Goal: Information Seeking & Learning: Learn about a topic

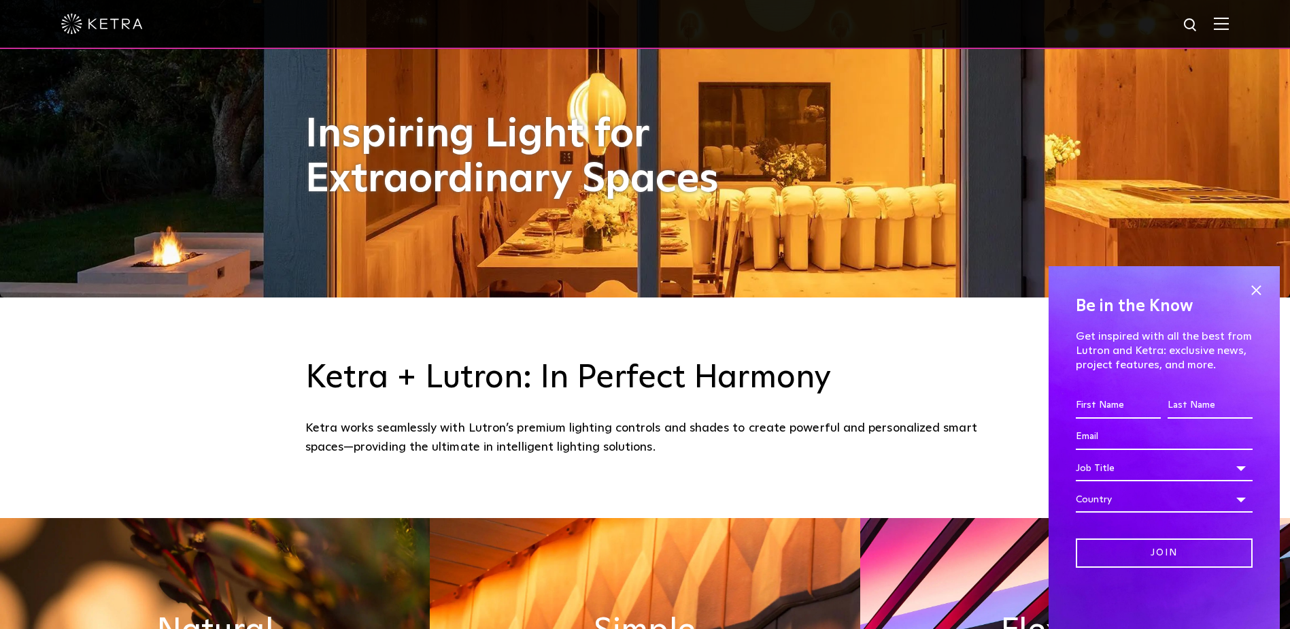
scroll to position [340, 0]
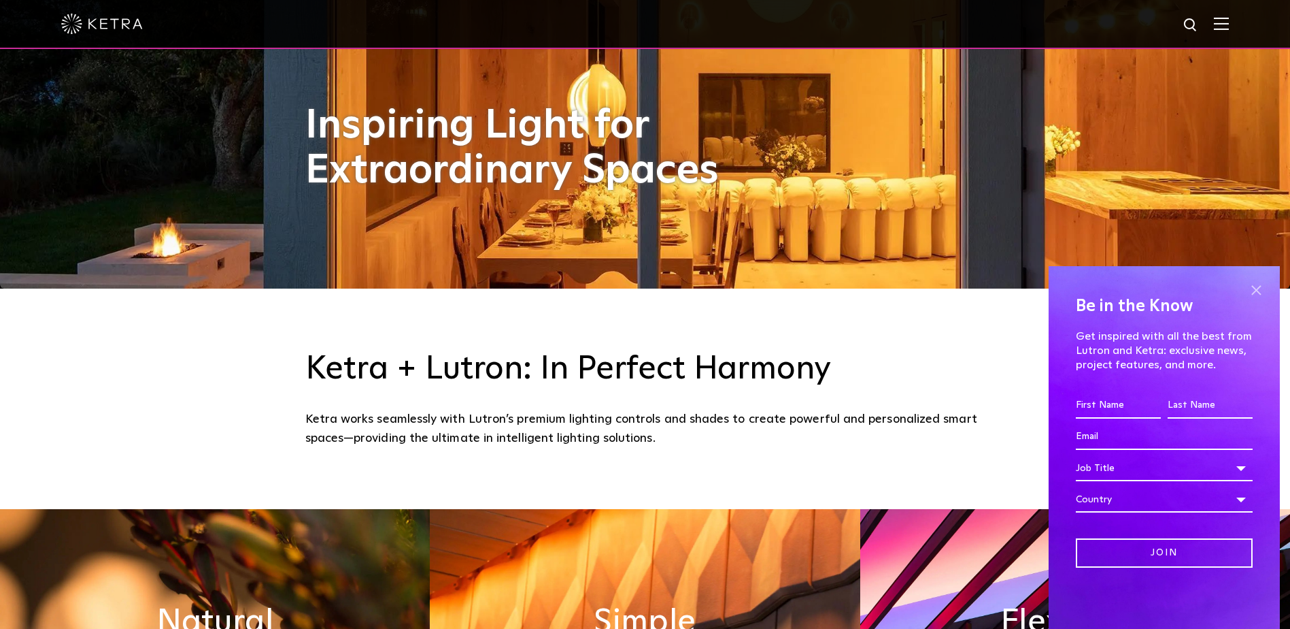
click at [1256, 294] on span at bounding box center [1256, 290] width 20 height 20
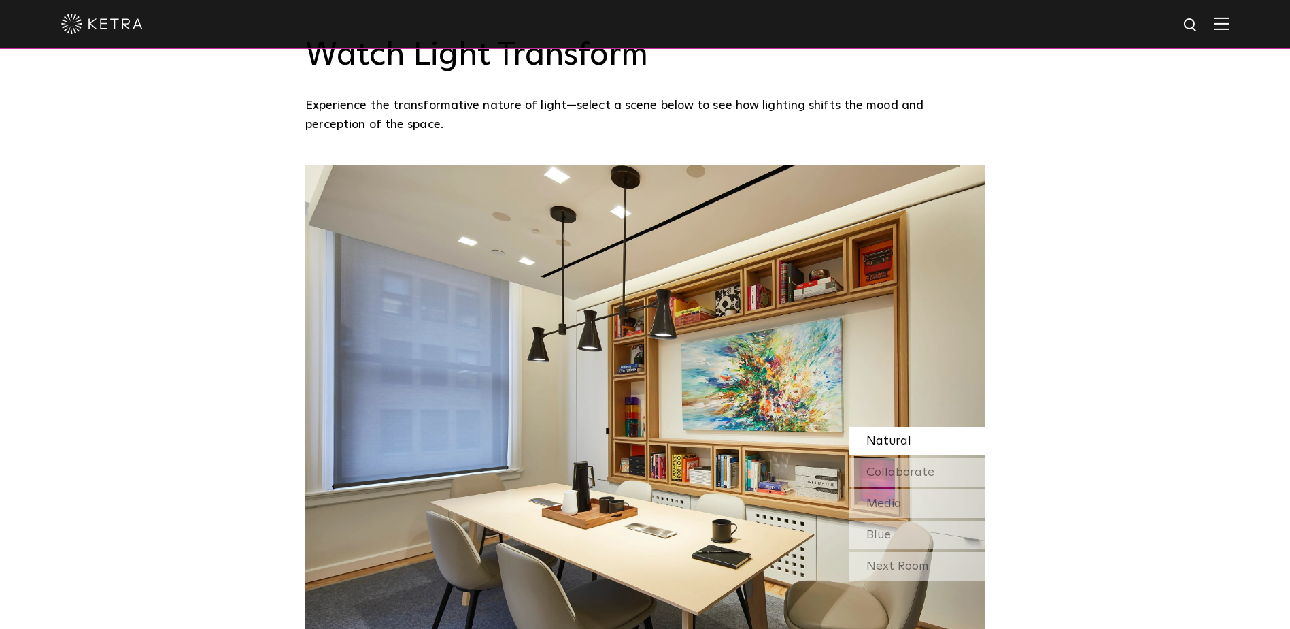
scroll to position [1156, 0]
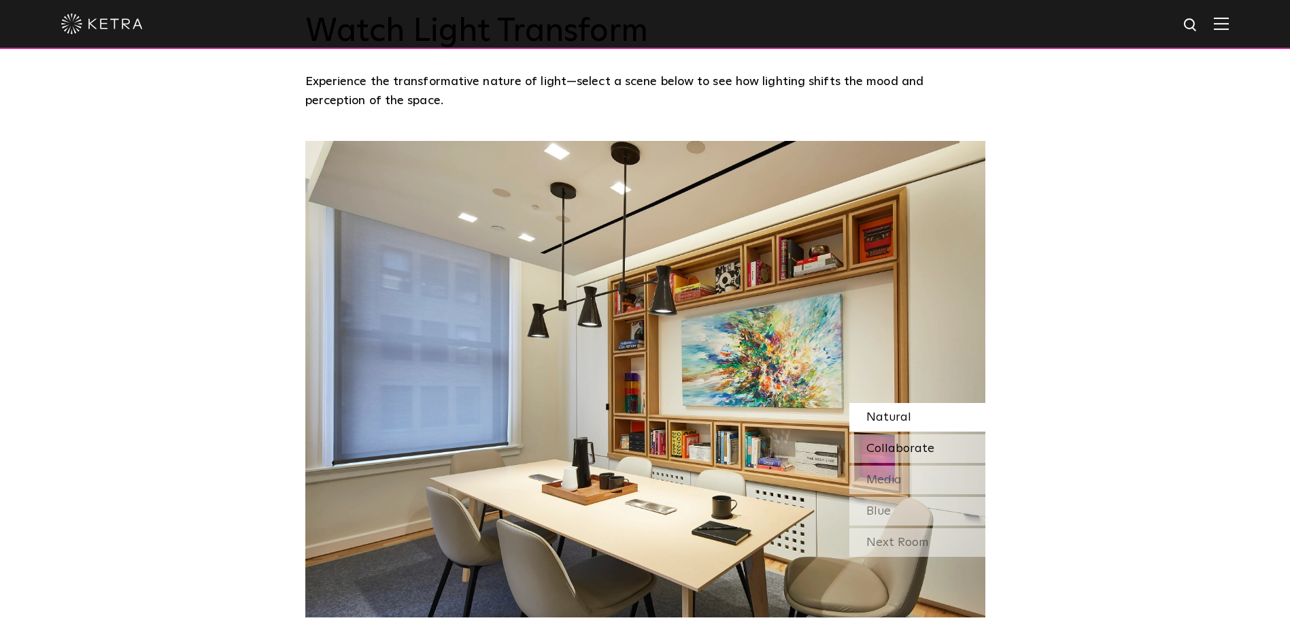
click at [917, 451] on span "Collaborate" at bounding box center [901, 448] width 68 height 12
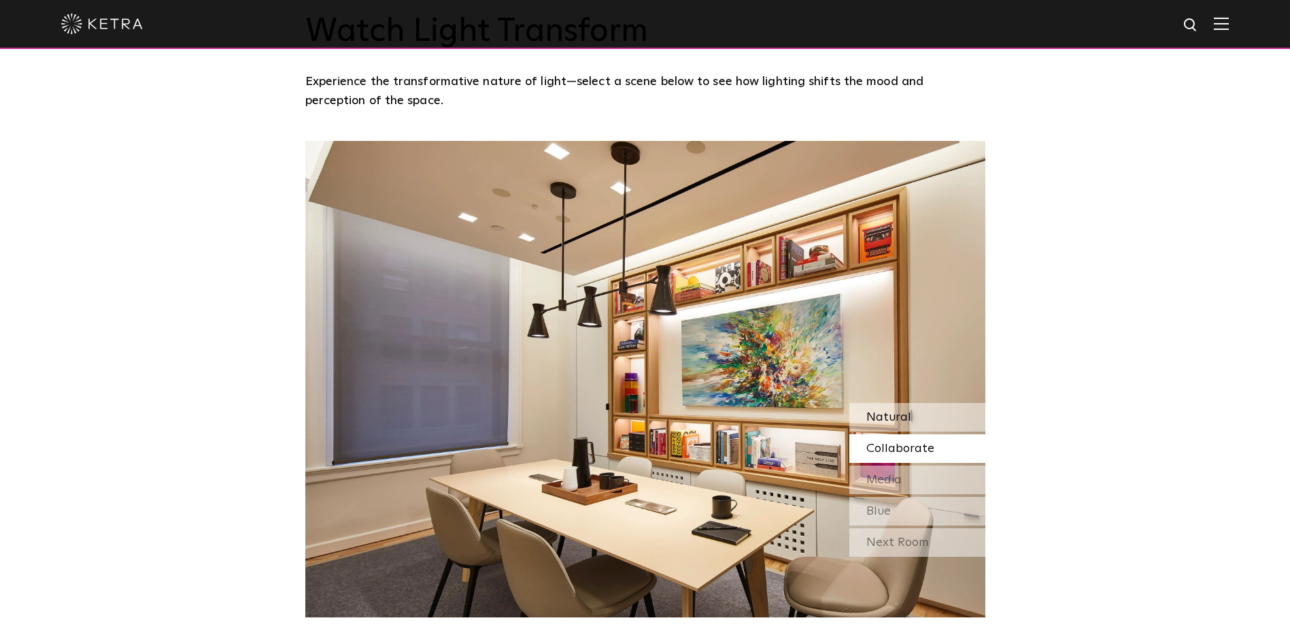
click at [893, 422] on span "Natural" at bounding box center [889, 417] width 45 height 12
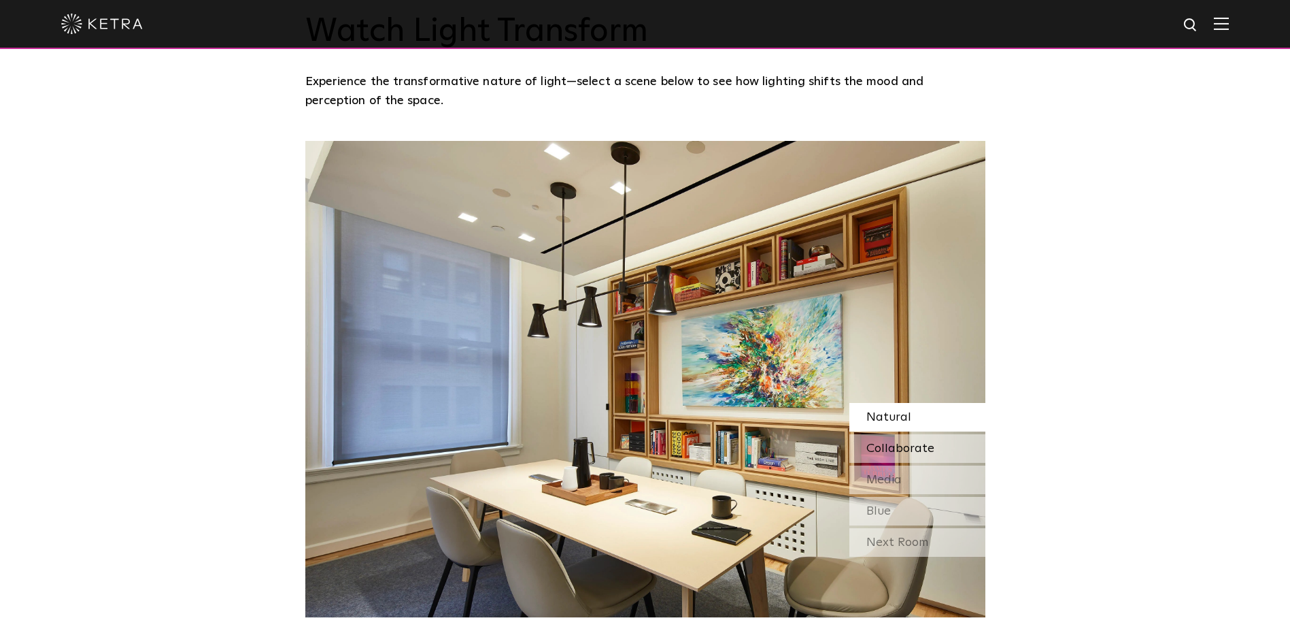
click at [899, 447] on span "Collaborate" at bounding box center [901, 448] width 68 height 12
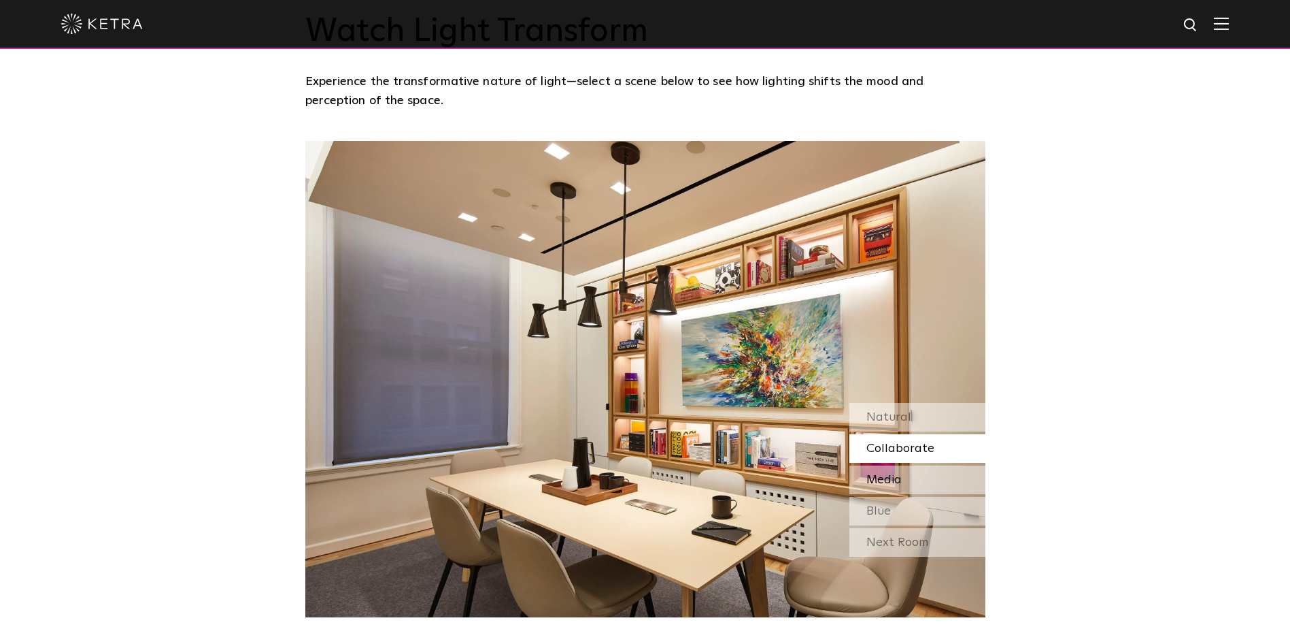
click at [903, 479] on div "Media" at bounding box center [918, 479] width 136 height 29
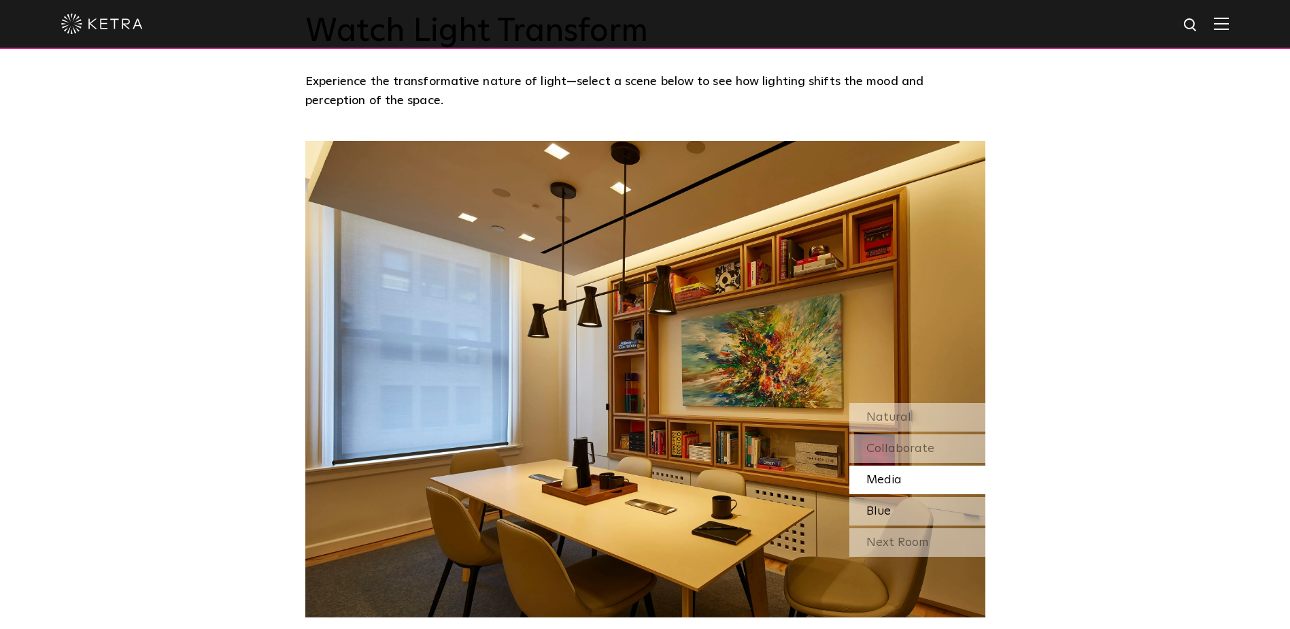
click at [919, 512] on div "Blue" at bounding box center [918, 511] width 136 height 29
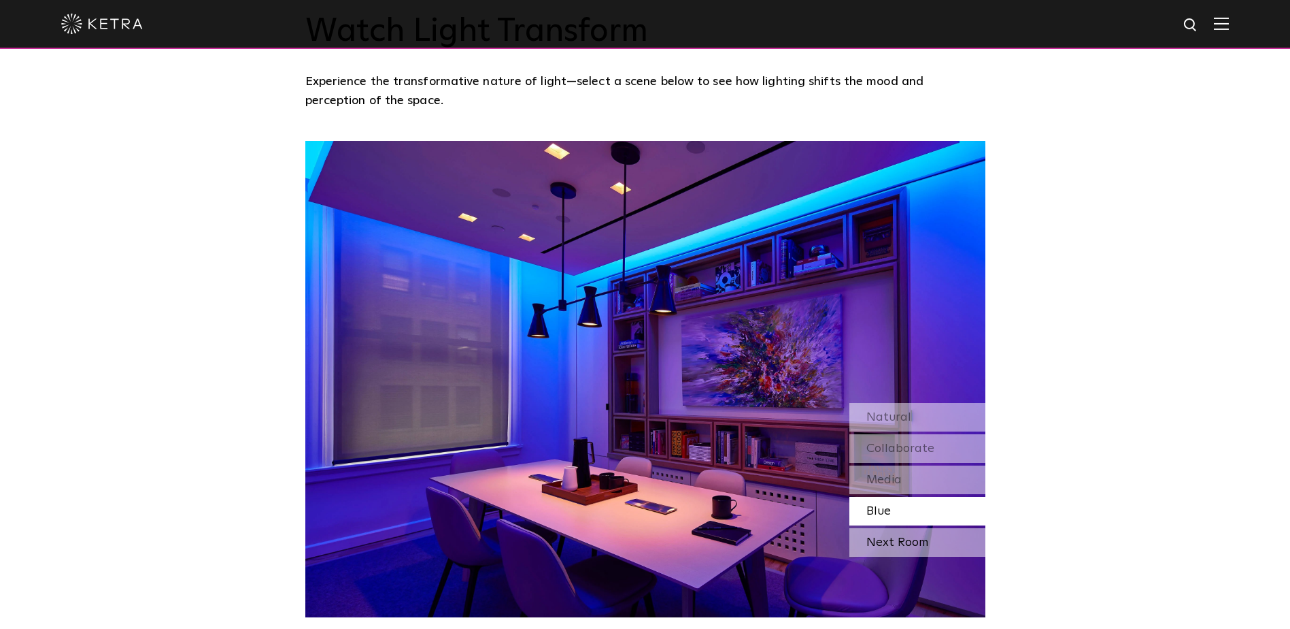
click at [946, 534] on div "Next Room" at bounding box center [918, 542] width 136 height 29
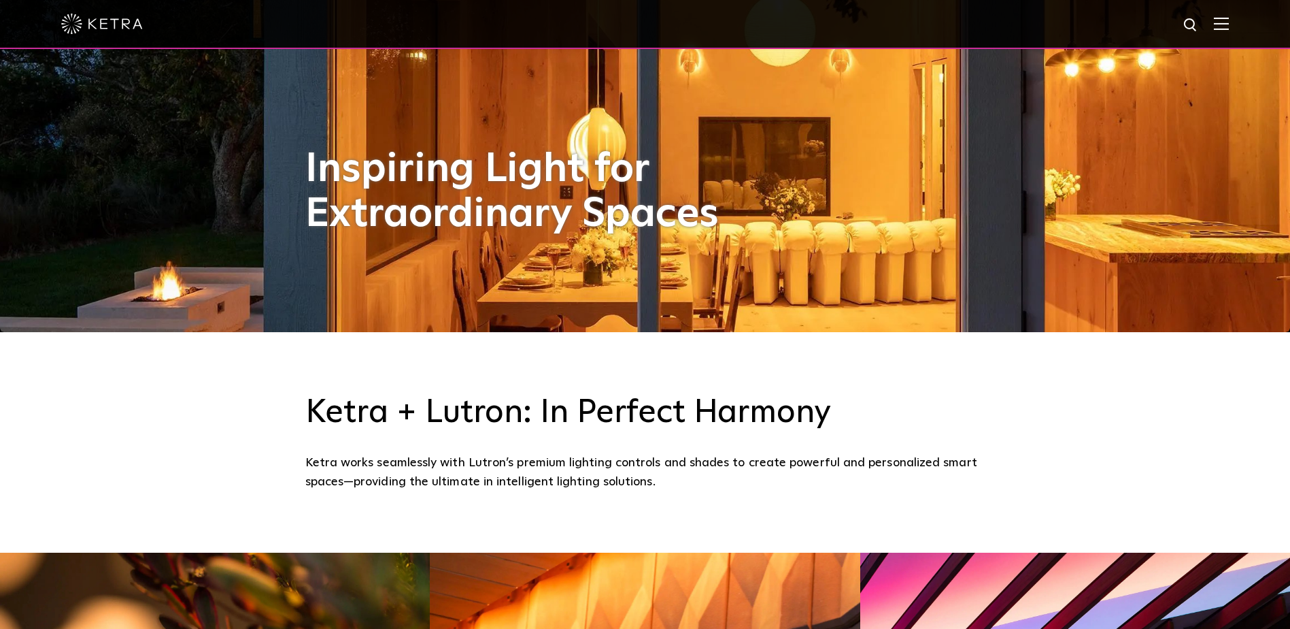
scroll to position [272, 0]
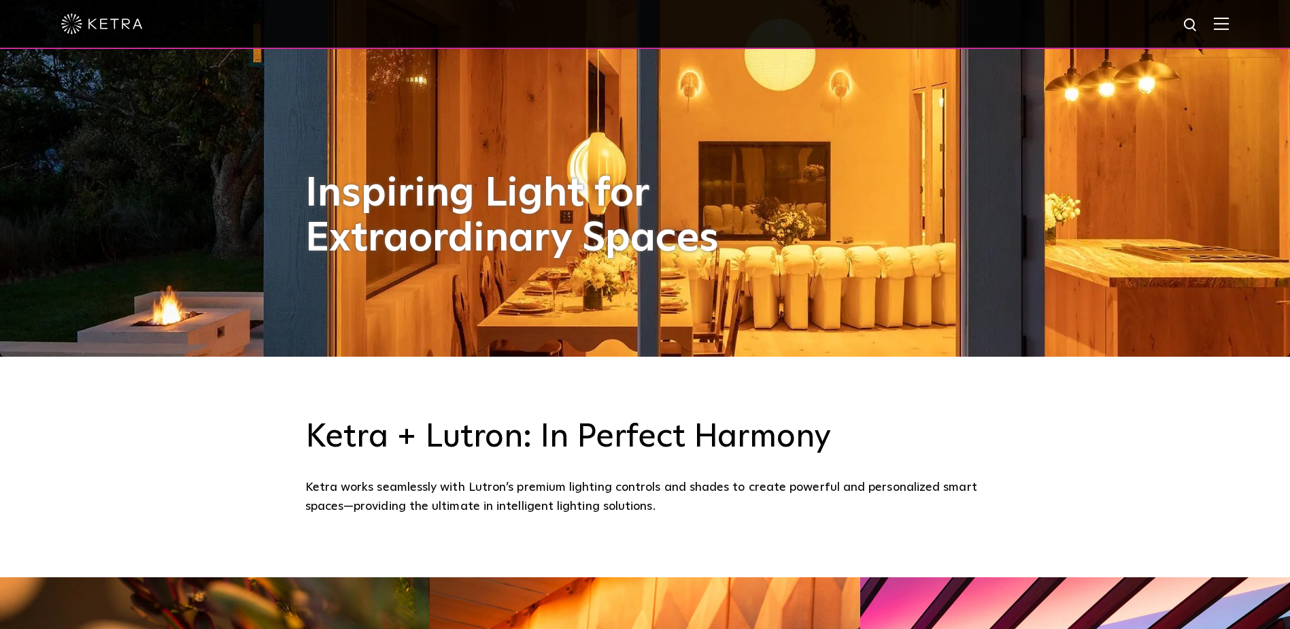
click at [1228, 22] on img at bounding box center [1221, 23] width 15 height 13
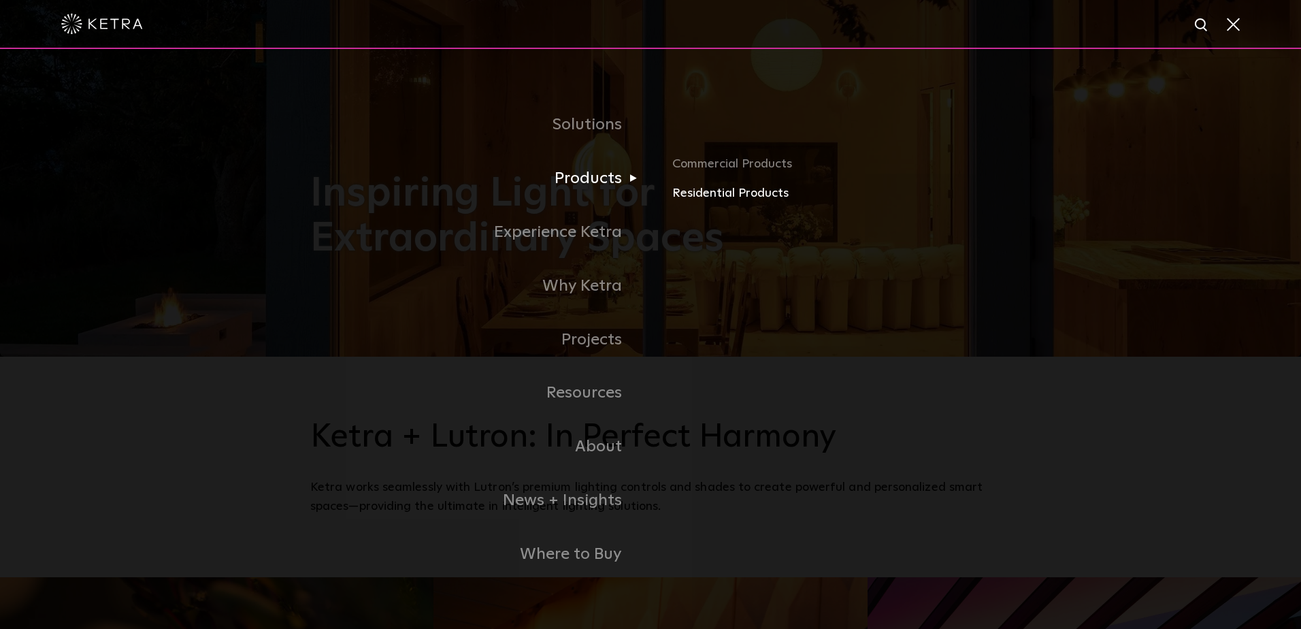
click at [768, 199] on link "Residential Products" at bounding box center [831, 194] width 318 height 20
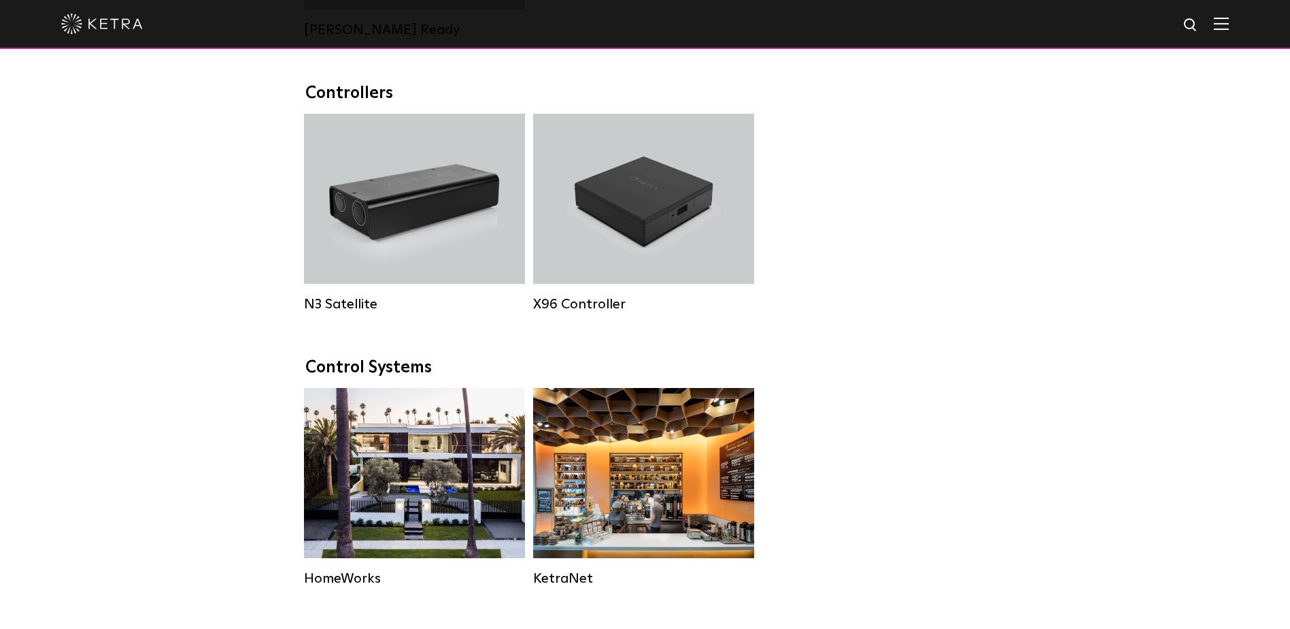
scroll to position [1496, 0]
